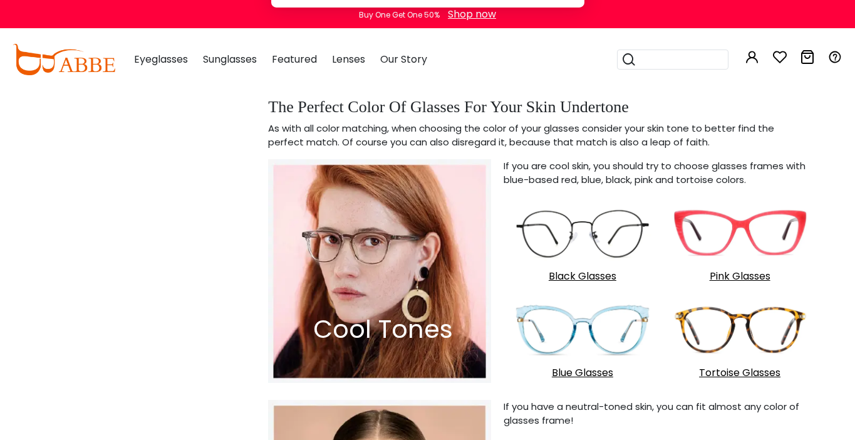
scroll to position [854, 0]
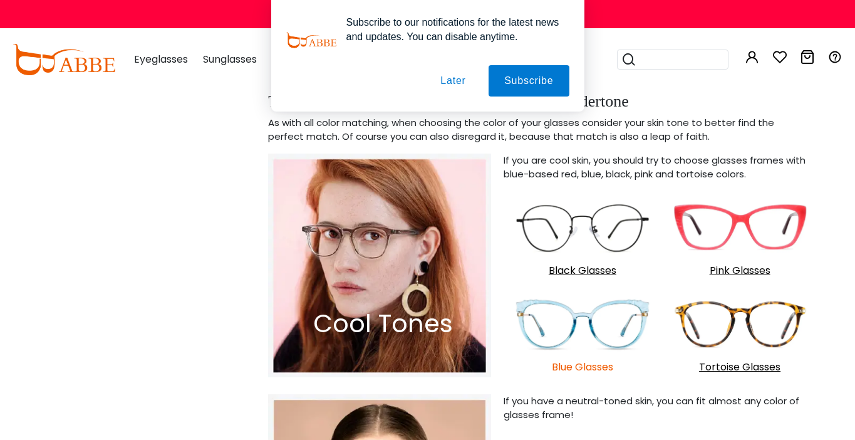
click at [587, 369] on p "Blue Glasses" at bounding box center [582, 367] width 145 height 14
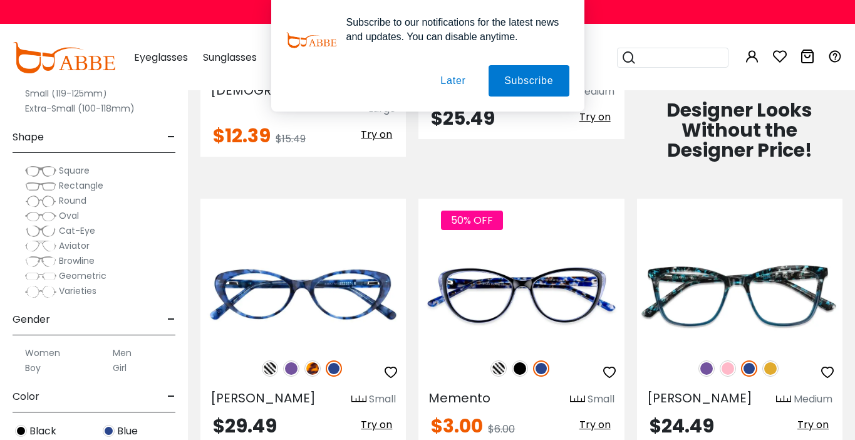
scroll to position [773, 0]
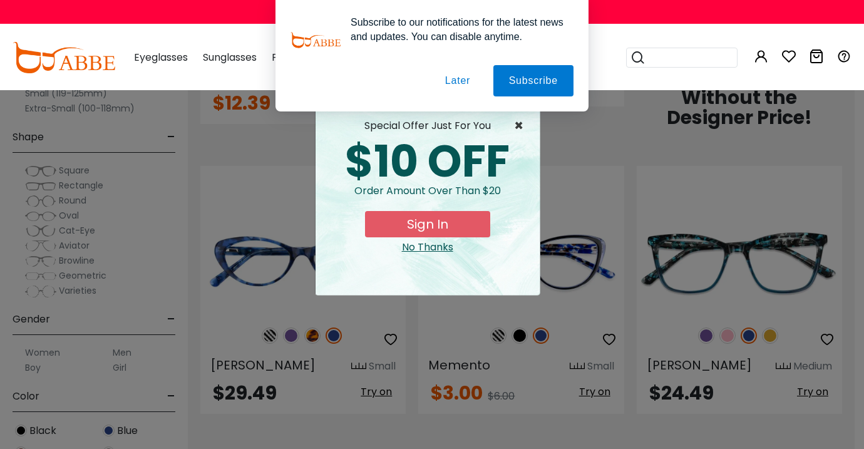
click at [514, 122] on span "×" at bounding box center [522, 125] width 16 height 15
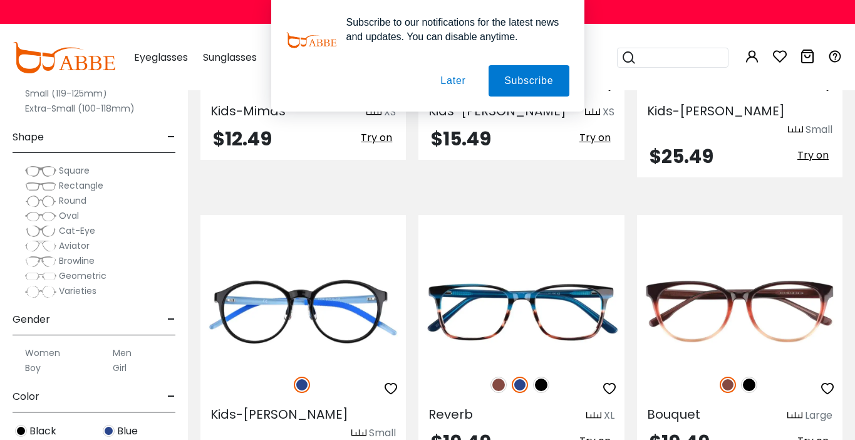
scroll to position [4520, 0]
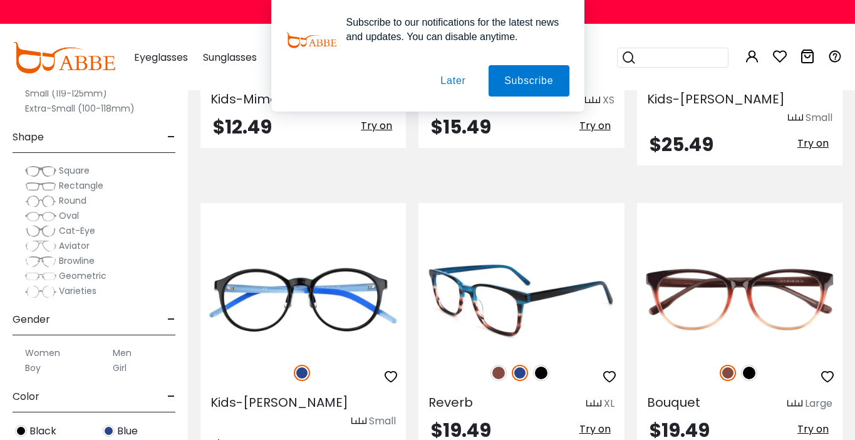
click at [493, 248] on img at bounding box center [520, 299] width 205 height 103
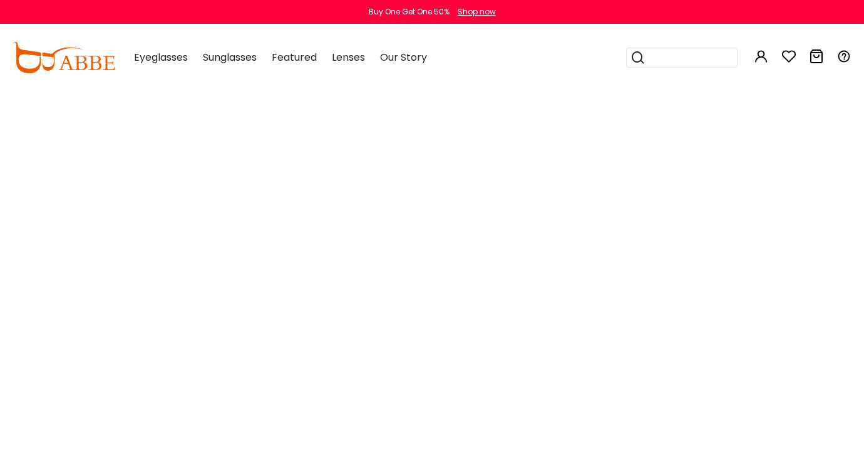
click at [493, 88] on html "Eyeglasses Thanks for your subscription Please use coupon code " NEWCOMER " to …" at bounding box center [432, 44] width 864 height 88
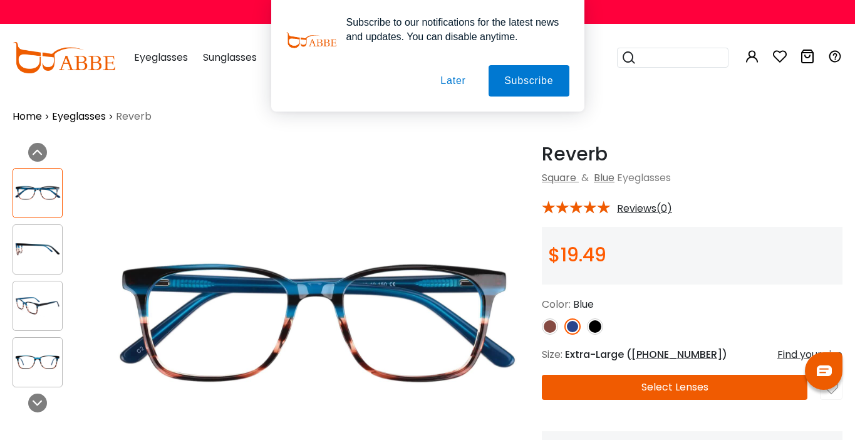
click at [26, 242] on img at bounding box center [37, 249] width 49 height 24
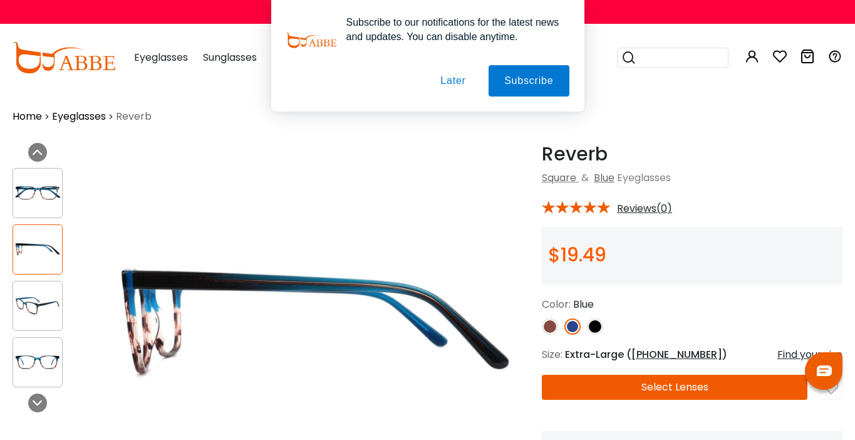
click at [28, 246] on img at bounding box center [37, 249] width 49 height 24
click at [35, 308] on img at bounding box center [37, 305] width 49 height 24
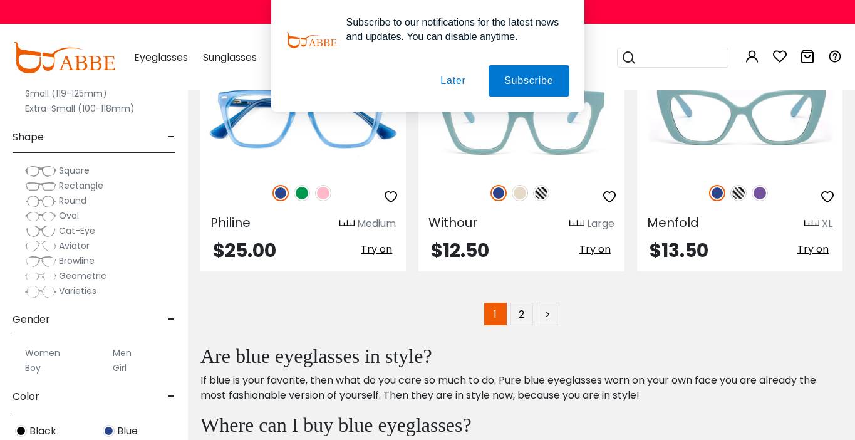
scroll to position [5867, 0]
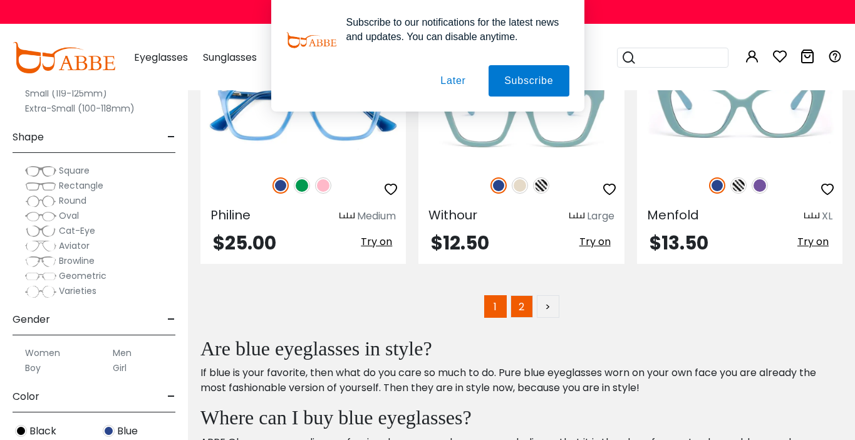
click at [521, 295] on link "2" at bounding box center [521, 306] width 23 height 23
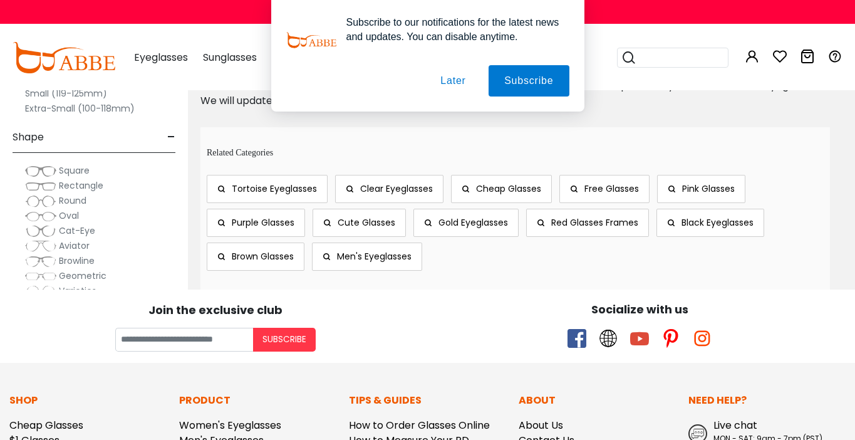
scroll to position [4451, 0]
